Goal: Task Accomplishment & Management: Use online tool/utility

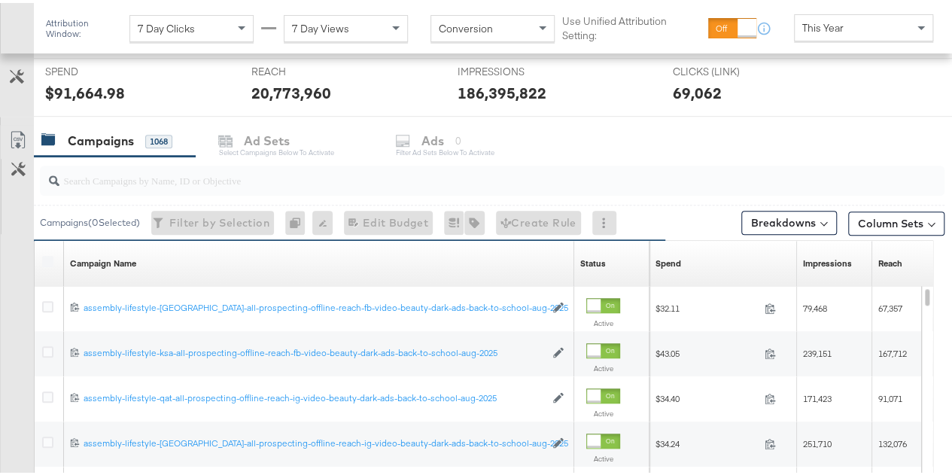
scroll to position [569, 0]
click at [192, 168] on input "search" at bounding box center [462, 170] width 806 height 29
paste input "video-kids-dark-ads-back-to-school-[DATE]-aug-2025"
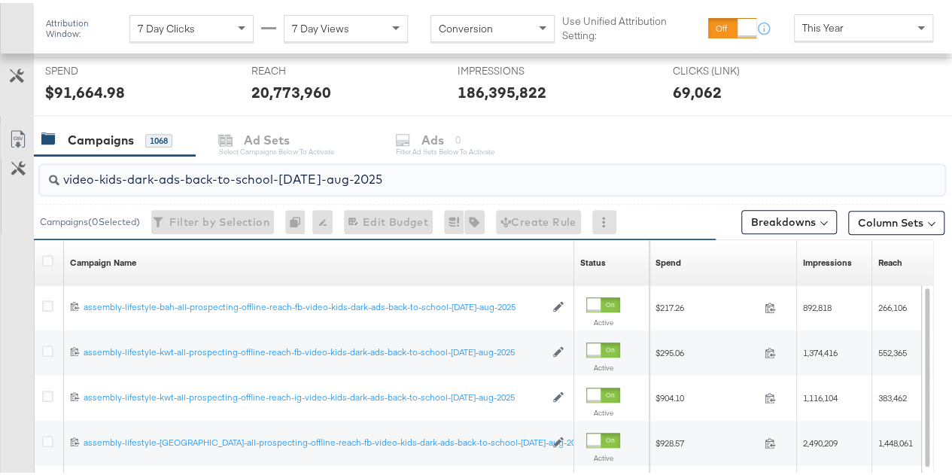
type input "video-kids-dark-ads-back-to-school-[DATE]-aug-2025"
click at [7, 300] on div "Customize KPIs Export as CSV" at bounding box center [17, 388] width 34 height 535
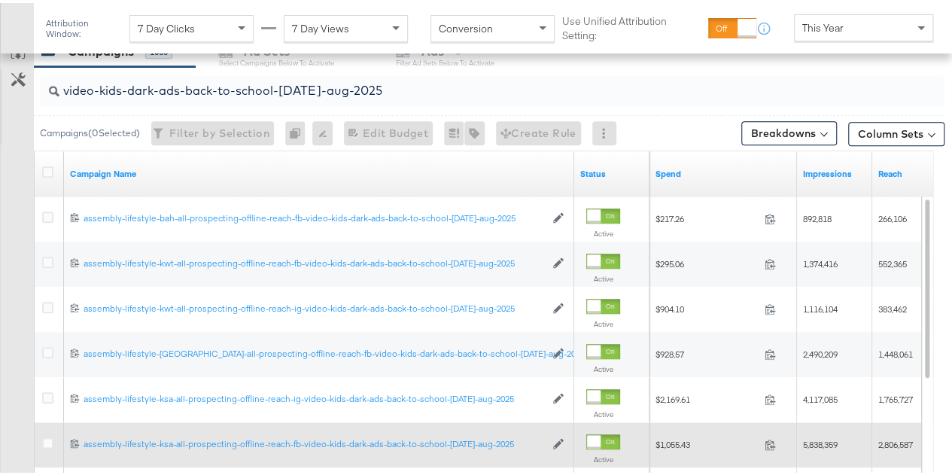
scroll to position [656, 0]
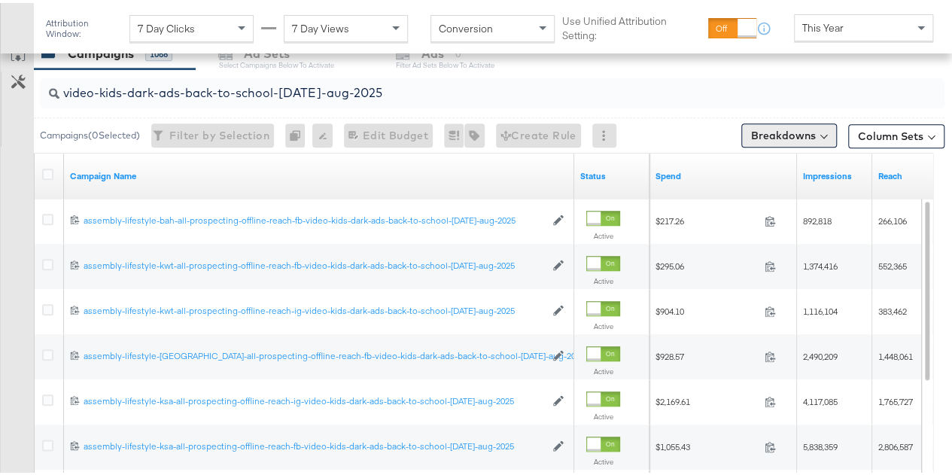
click at [795, 128] on button "Breakdowns" at bounding box center [790, 132] width 96 height 24
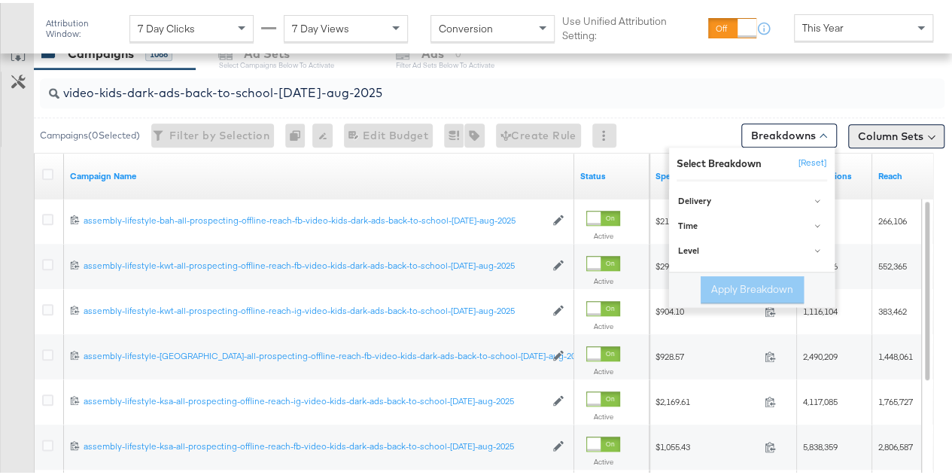
click at [895, 133] on button "Column Sets" at bounding box center [897, 133] width 96 height 24
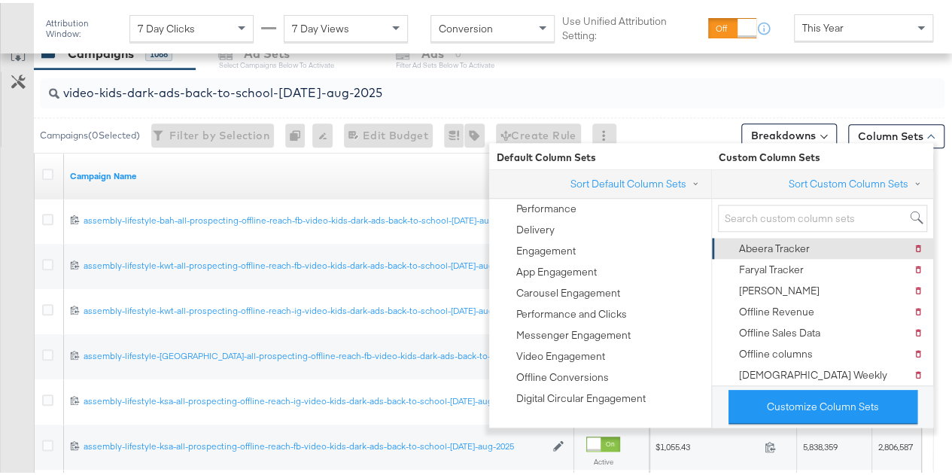
click at [794, 246] on div "Abeera Tracker" at bounding box center [774, 246] width 71 height 14
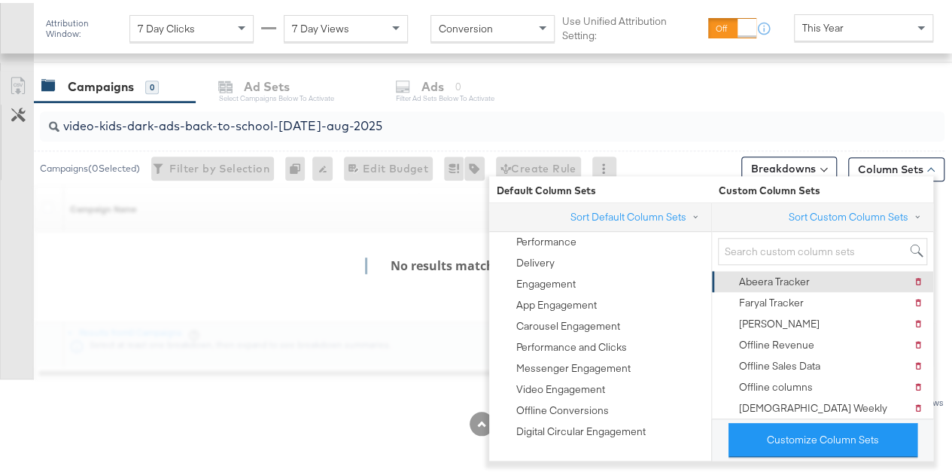
scroll to position [620, 0]
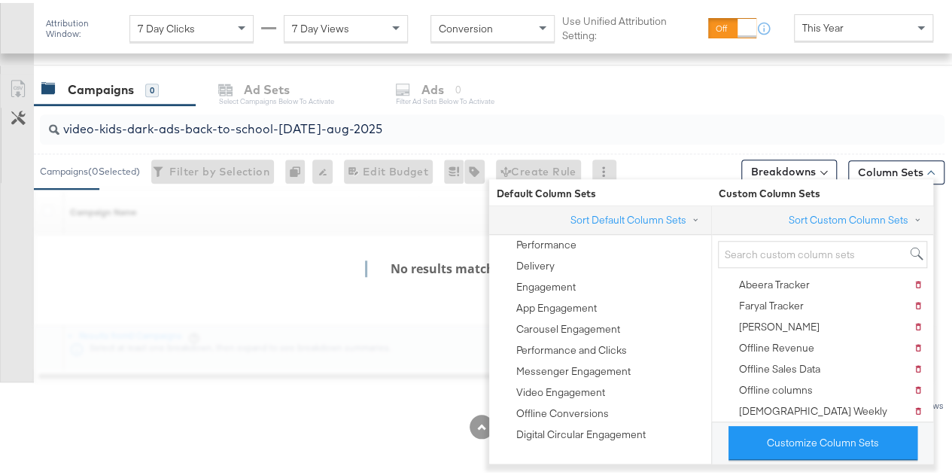
click at [690, 138] on div "video-kids-dark-ads-back-to-school-[DATE]-aug-2025" at bounding box center [492, 126] width 905 height 30
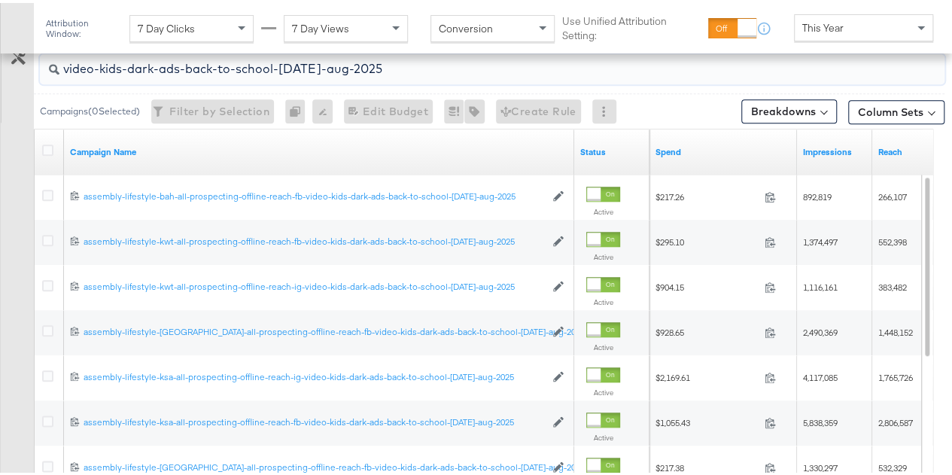
scroll to position [679, 0]
click at [43, 148] on icon at bounding box center [47, 147] width 11 height 11
click at [0, 0] on input "checkbox" at bounding box center [0, 0] width 0 height 0
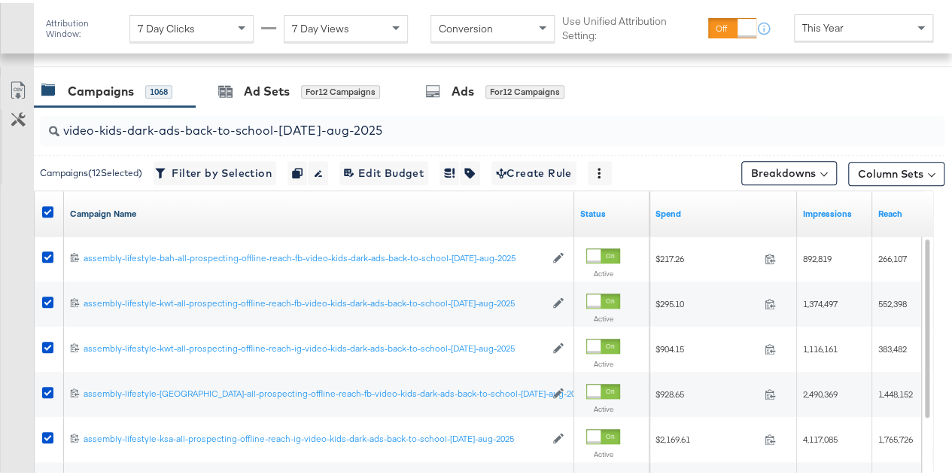
scroll to position [617, 0]
click at [11, 80] on icon at bounding box center [18, 88] width 18 height 18
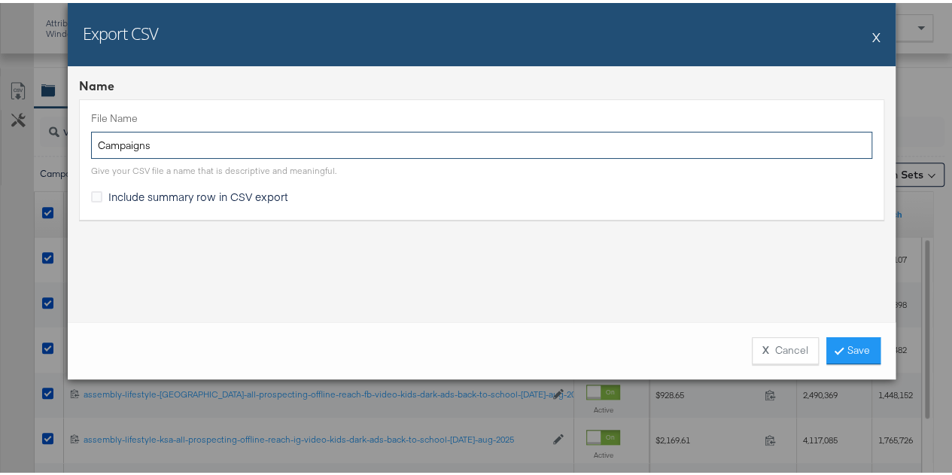
click at [236, 147] on input "Campaigns" at bounding box center [482, 143] width 782 height 28
paste input "video-kids-dark-ads-back-to-school-[DATE]-aug-2025"
type input "video-kids-dark-ads-back-to-school-[DATE]-aug-2025"
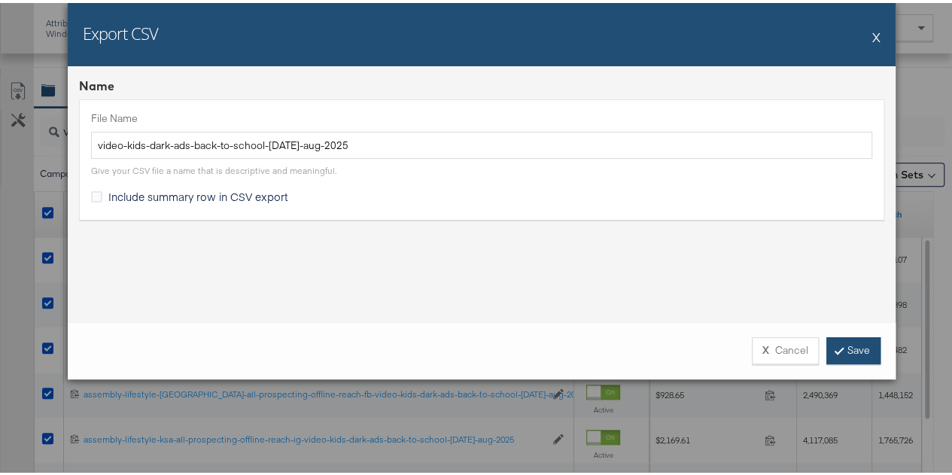
click at [857, 341] on link "Save" at bounding box center [854, 347] width 54 height 27
